Goal: Navigation & Orientation: Find specific page/section

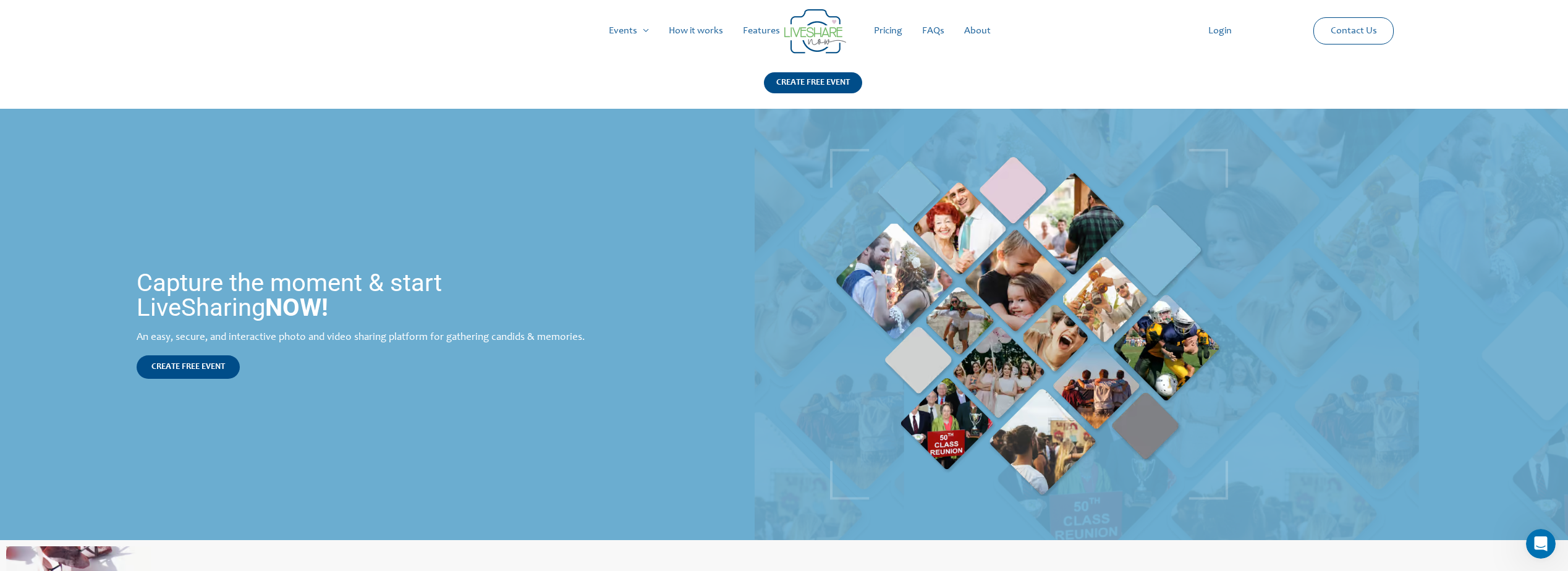
click at [892, 29] on link "Pricing" at bounding box center [888, 31] width 48 height 40
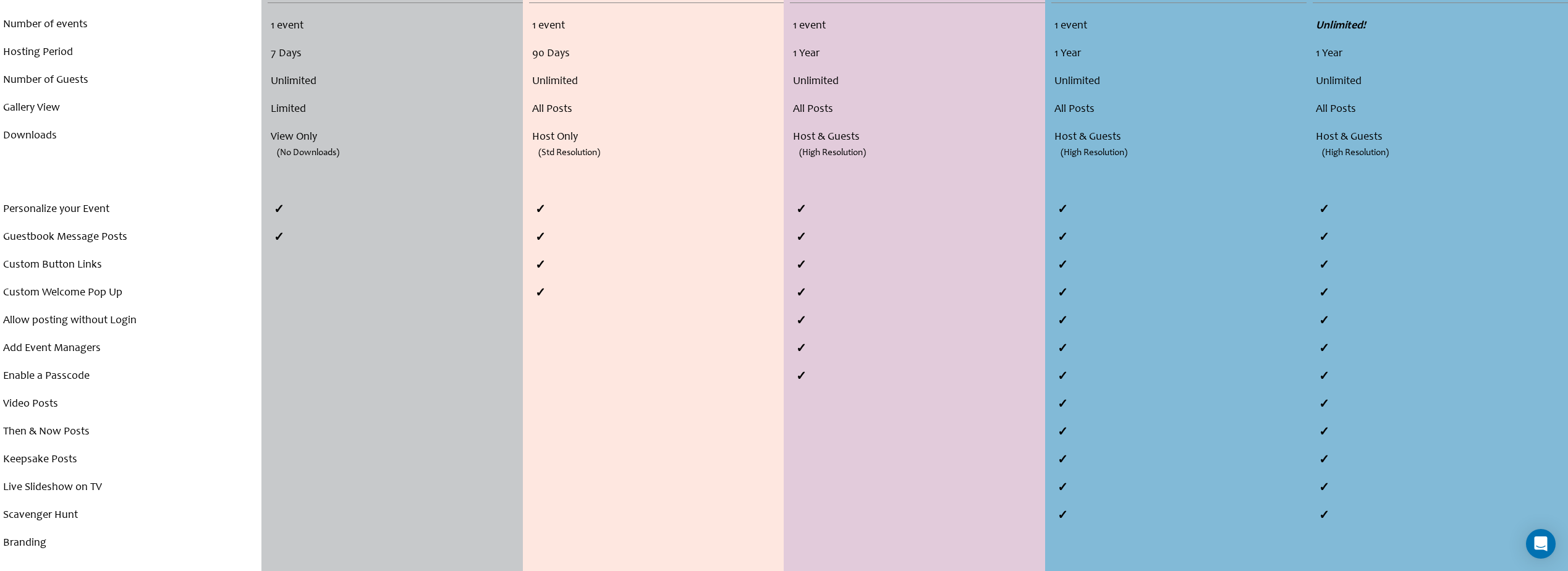
scroll to position [473, 0]
